Goal: Information Seeking & Learning: Learn about a topic

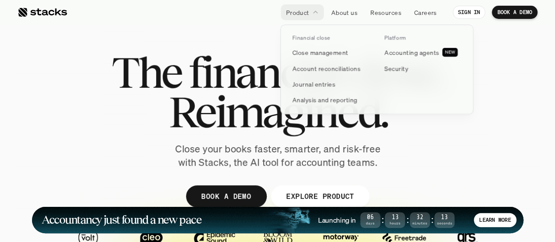
click at [293, 9] on p "Product" at bounding box center [297, 12] width 23 height 9
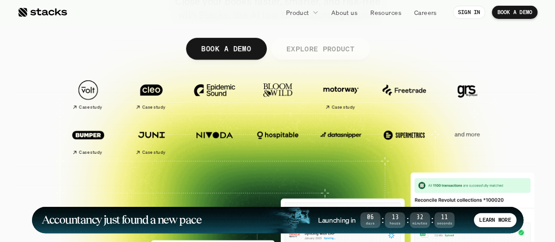
click at [291, 49] on p "EXPLORE PRODUCT" at bounding box center [320, 48] width 68 height 13
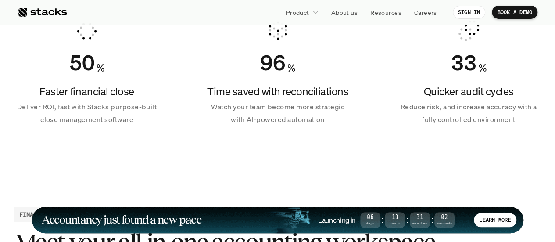
scroll to position [697, 0]
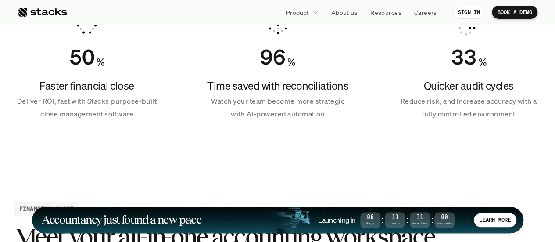
click at [118, 100] on p "Deliver ROI, fast with Stacks purpose-built close management software" at bounding box center [86, 107] width 145 height 25
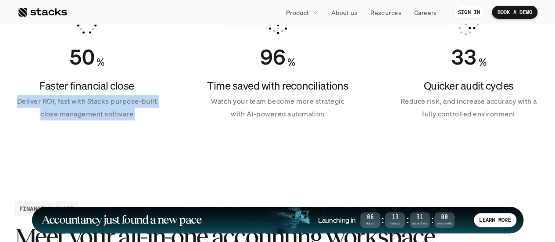
click at [118, 100] on p "Deliver ROI, fast with Stacks purpose-built close management software" at bounding box center [86, 107] width 145 height 25
click at [82, 106] on p "Deliver ROI, fast with Stacks purpose-built close management software" at bounding box center [86, 107] width 145 height 25
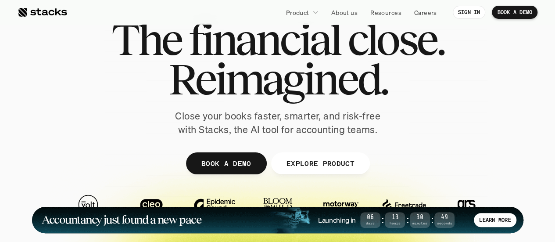
scroll to position [0, 0]
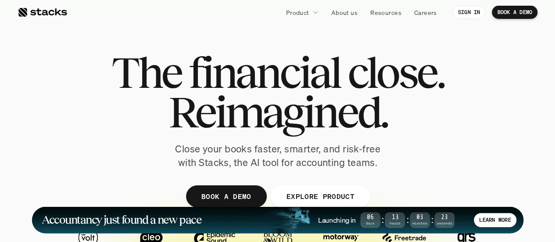
click at [47, 13] on div at bounding box center [43, 12] width 50 height 11
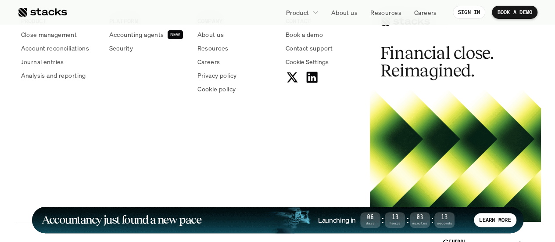
scroll to position [3355, 0]
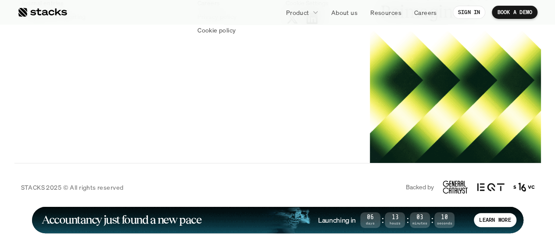
drag, startPoint x: 477, startPoint y: 132, endPoint x: 300, endPoint y: 121, distance: 177.2
click at [300, 121] on div "PRODUCT Close management Account reconciliations Journal entries Analysis and r…" at bounding box center [277, 45] width 527 height 233
click at [441, 115] on div at bounding box center [455, 97] width 171 height 132
